Goal: Navigation & Orientation: Find specific page/section

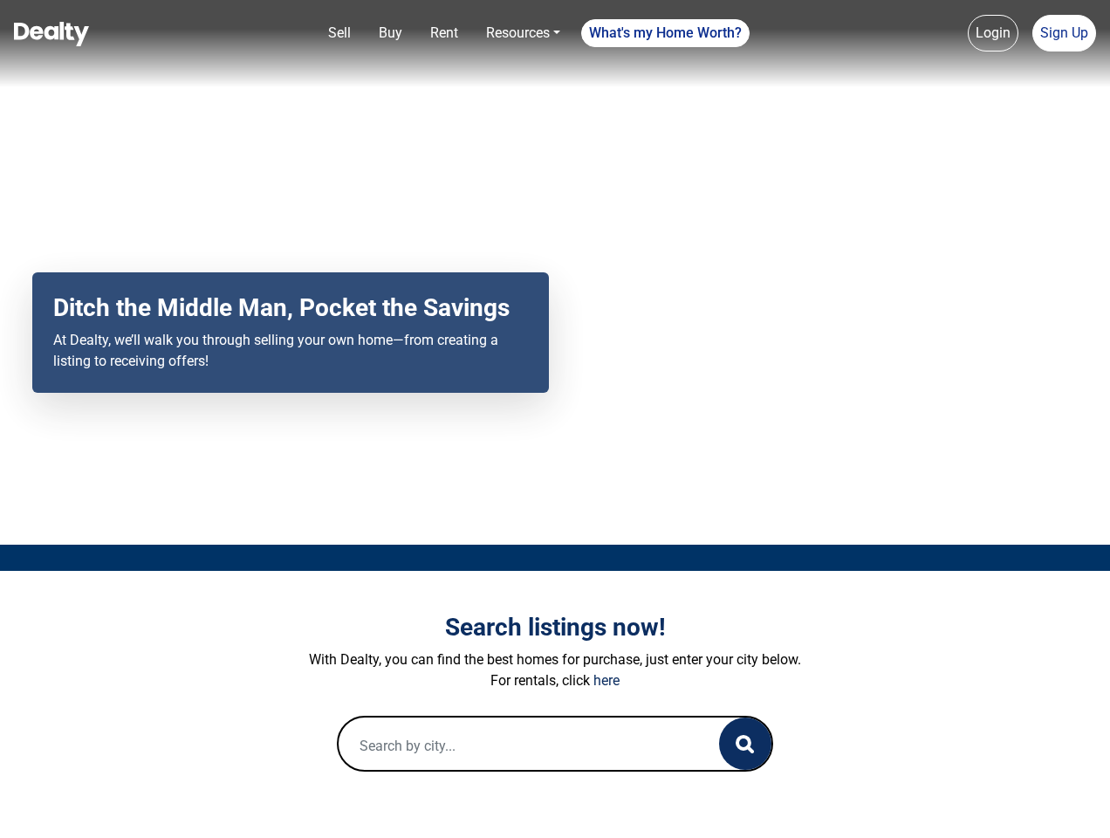
click at [555, 419] on div "Your browser does not support the video tag. Ditch the Middle Man, Pocket the S…" at bounding box center [555, 272] width 1110 height 545
click at [340, 33] on link "Sell" at bounding box center [339, 33] width 37 height 35
click at [390, 33] on nav "Sell Buy Rent Resources Loan Calculator Loan Options Find an agent What's my Ho…" at bounding box center [555, 43] width 1110 height 87
click at [444, 33] on link "Rent" at bounding box center [444, 33] width 42 height 35
click at [523, 33] on link "Resources" at bounding box center [523, 33] width 88 height 35
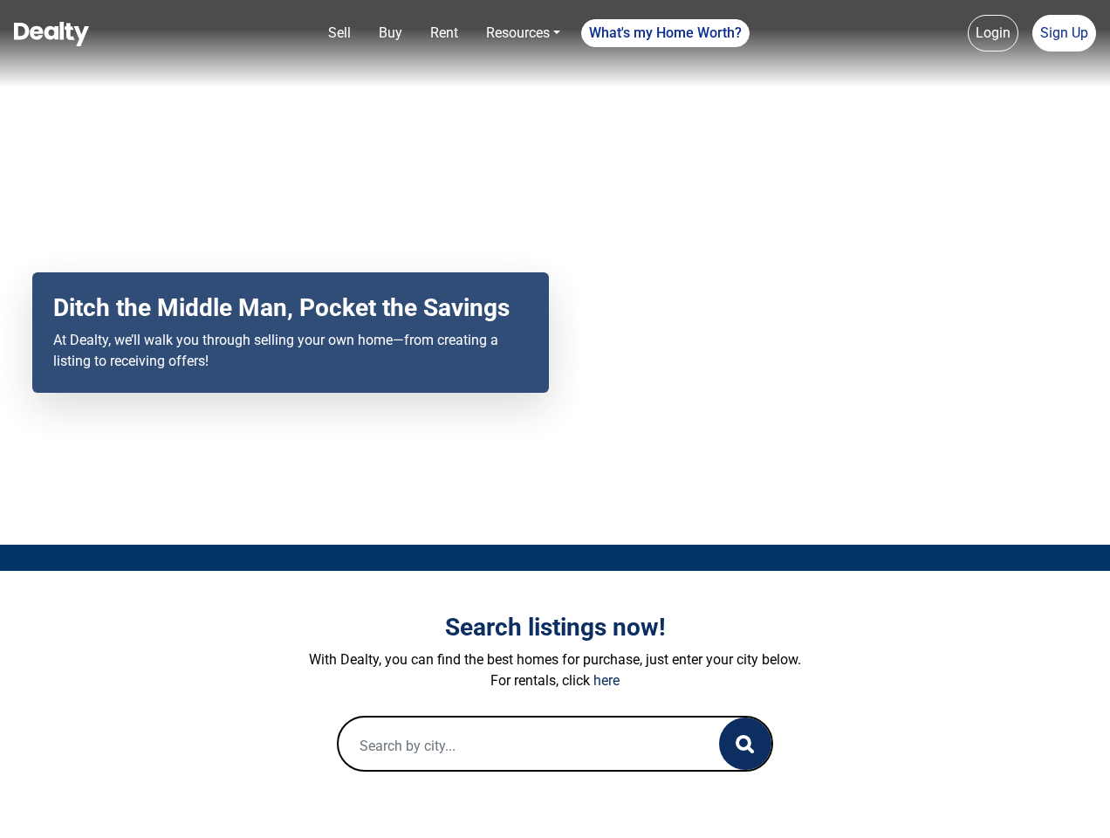
click at [666, 33] on link "What's my Home Worth?" at bounding box center [665, 33] width 168 height 28
click at [993, 33] on link "Login" at bounding box center [993, 33] width 51 height 37
click at [1064, 33] on link "Sign Up" at bounding box center [1065, 33] width 64 height 37
click at [745, 744] on icon "button" at bounding box center [745, 744] width 18 height 18
